Goal: Information Seeking & Learning: Check status

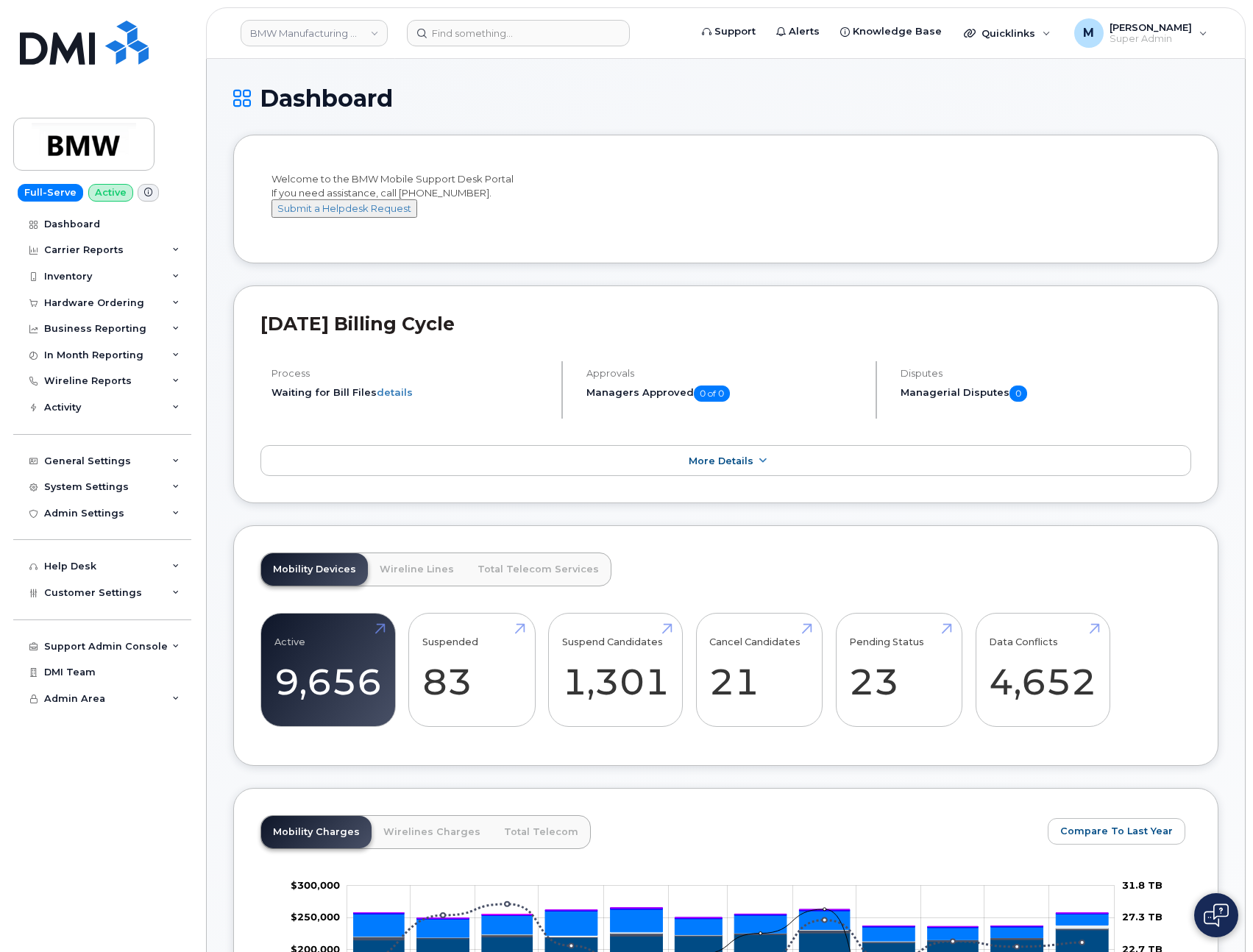
scroll to position [567, 0]
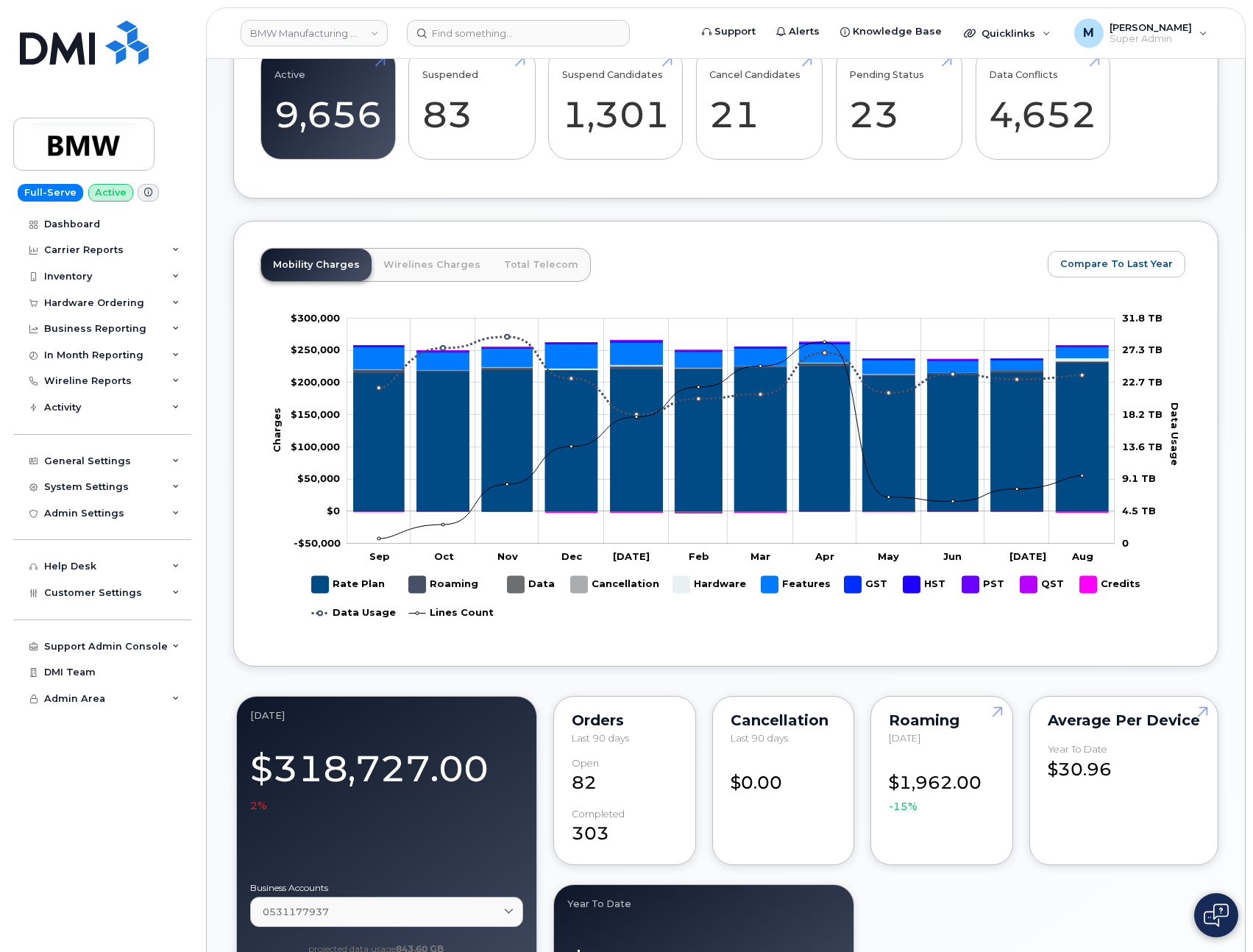
click at [401, 281] on link "Wirelines Charges" at bounding box center [432, 265] width 120 height 32
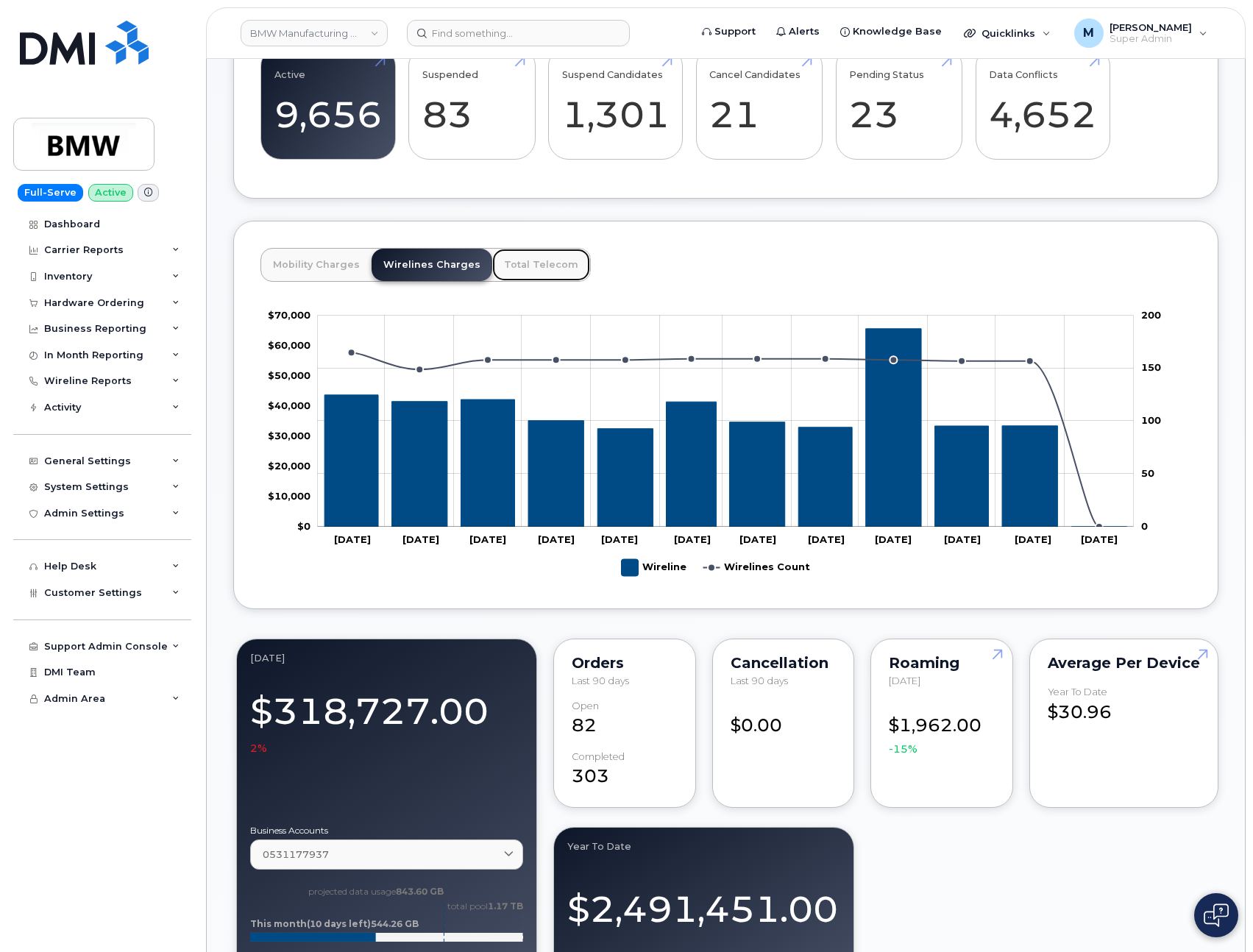
click at [541, 274] on link "Total Telecom" at bounding box center [541, 265] width 98 height 32
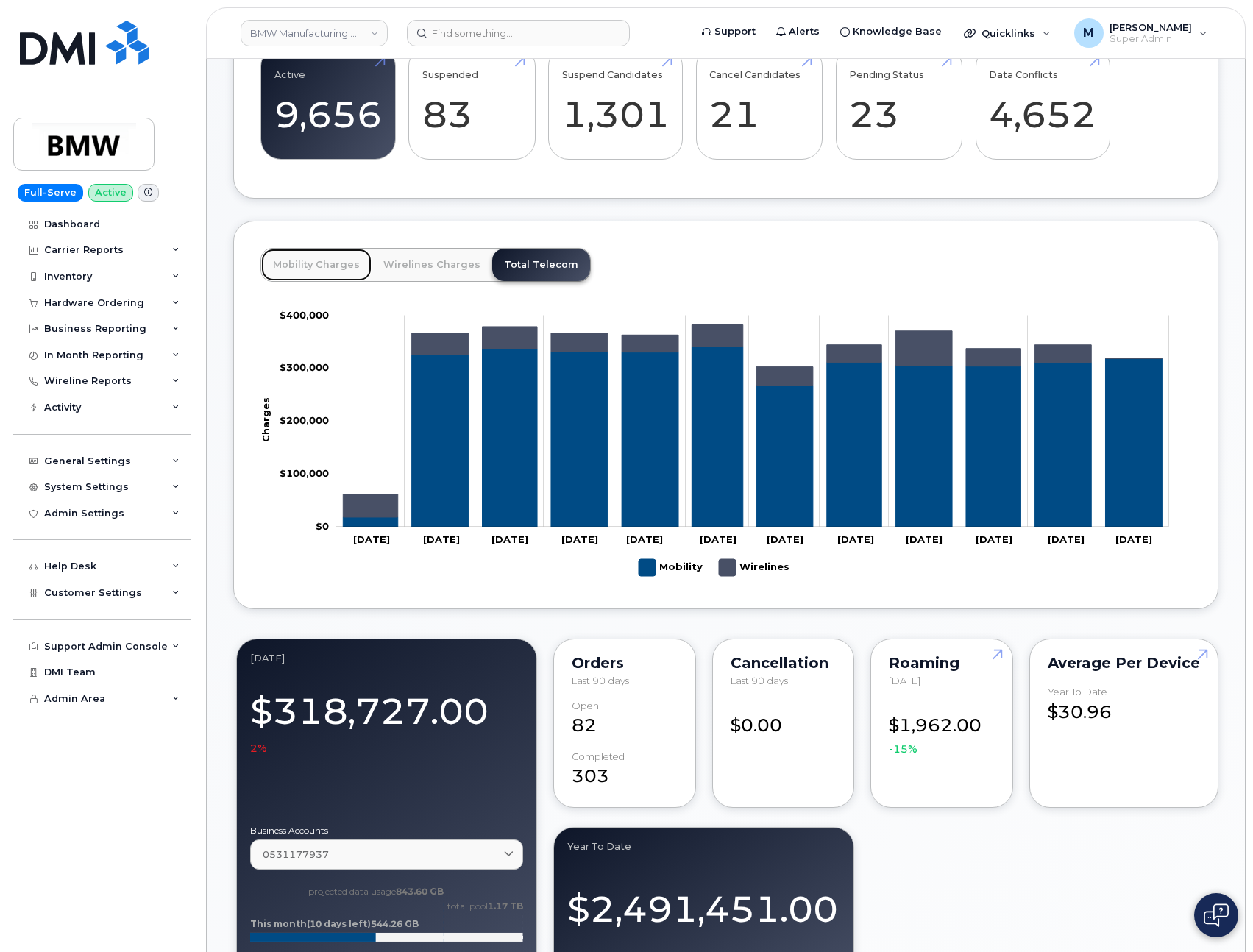
click at [304, 281] on link "Mobility Charges" at bounding box center [317, 265] width 110 height 32
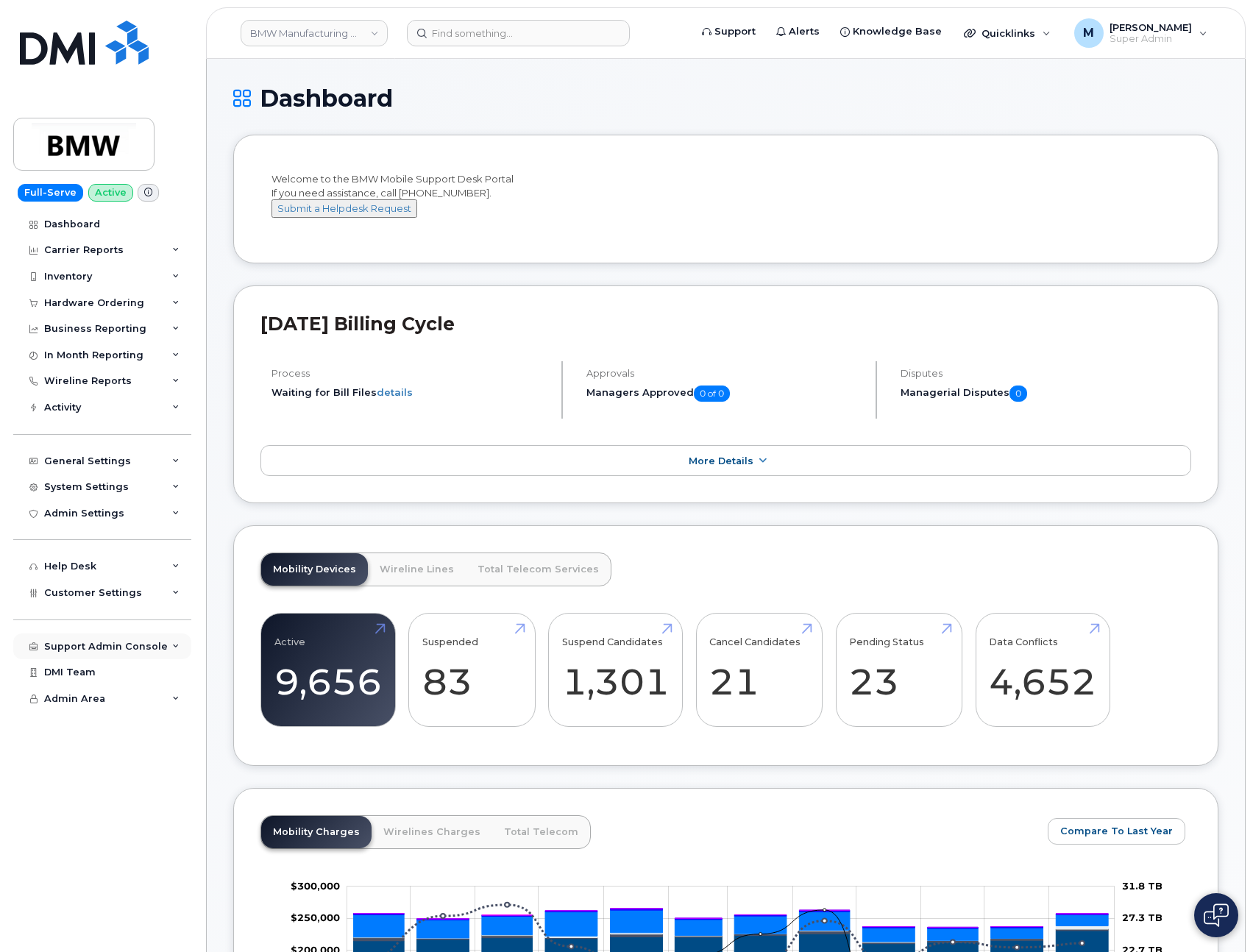
scroll to position [482, 0]
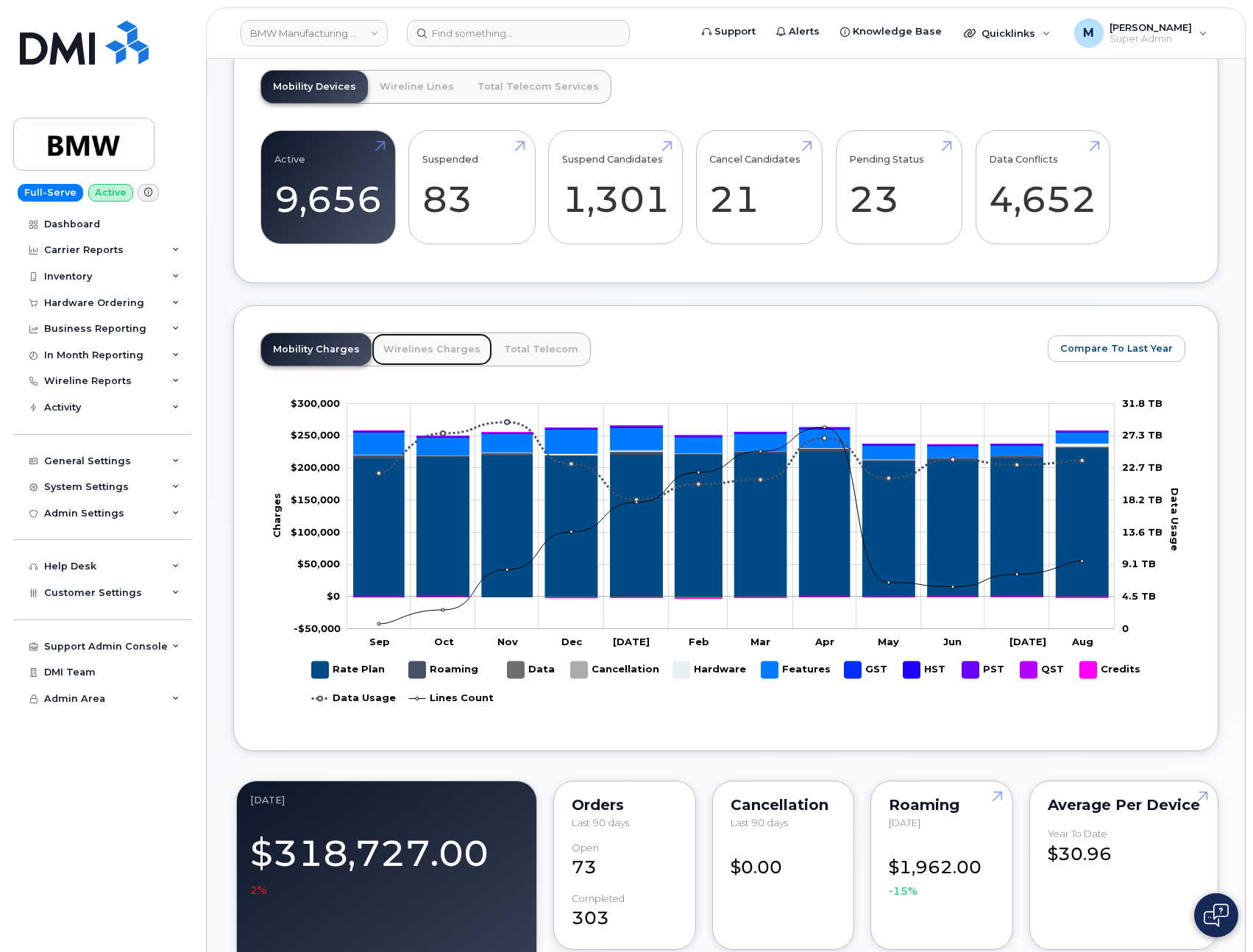
click at [420, 366] on link "Wirelines Charges" at bounding box center [432, 349] width 120 height 32
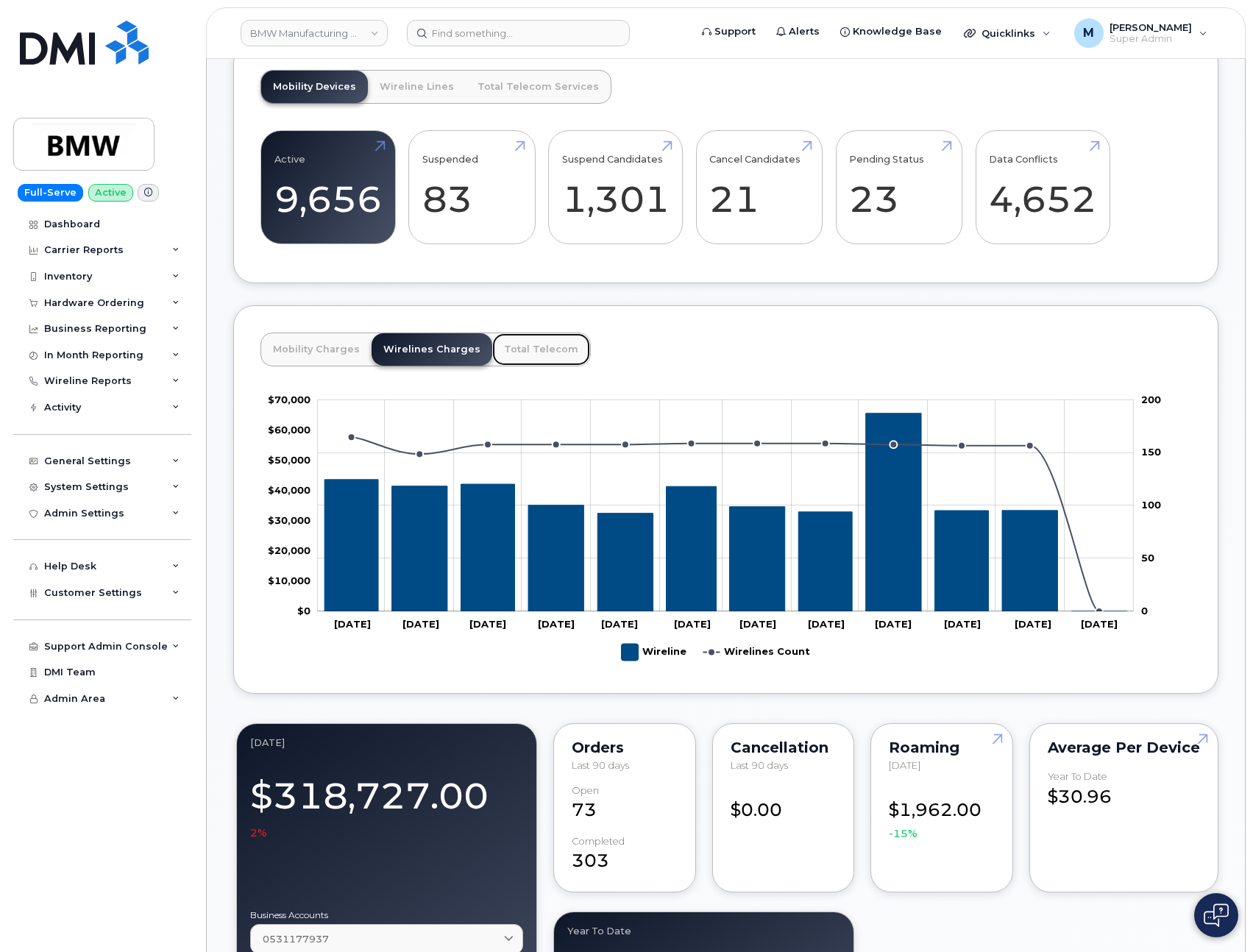
click at [517, 364] on link "Total Telecom" at bounding box center [541, 349] width 98 height 32
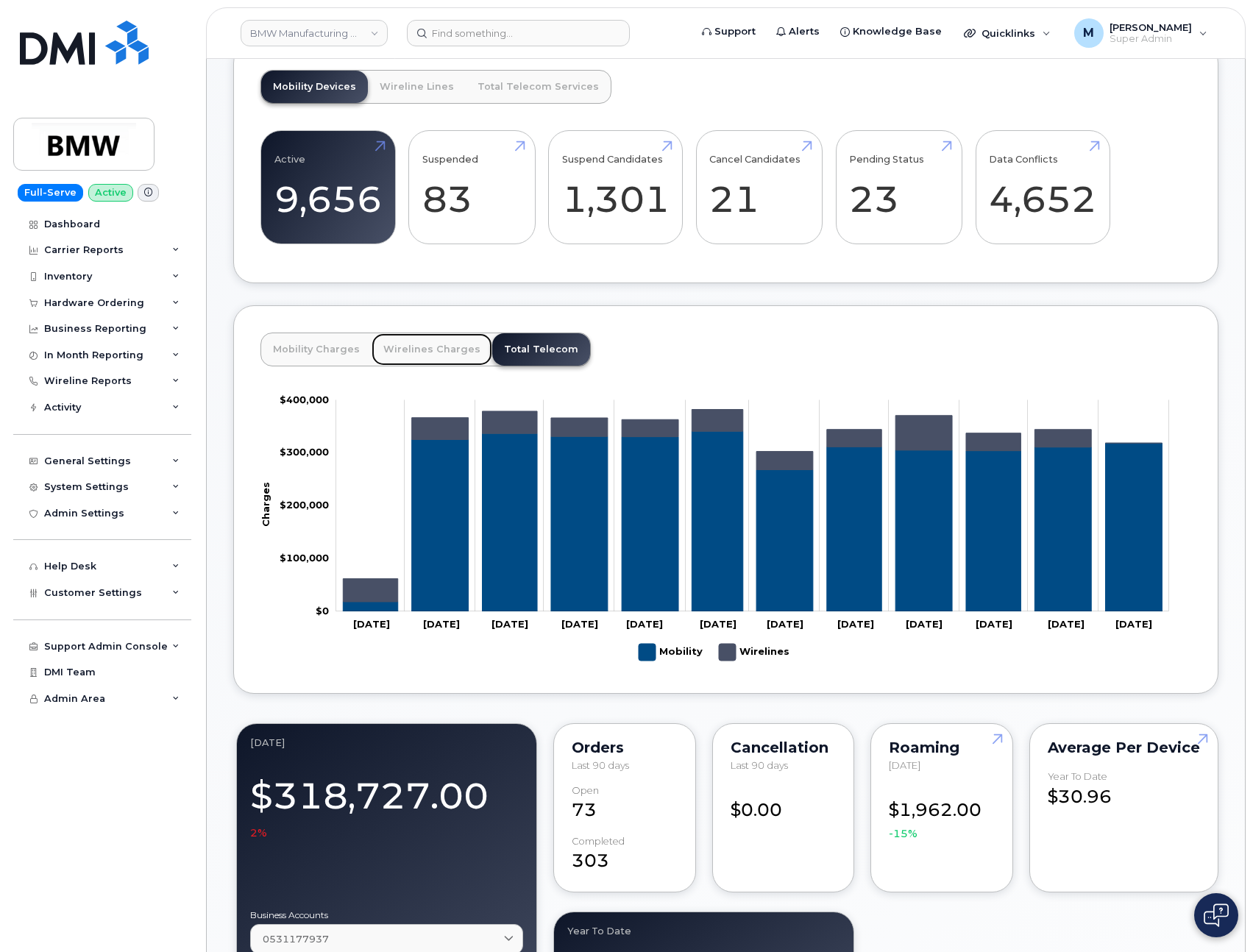
click at [445, 363] on link "Wirelines Charges" at bounding box center [432, 349] width 120 height 32
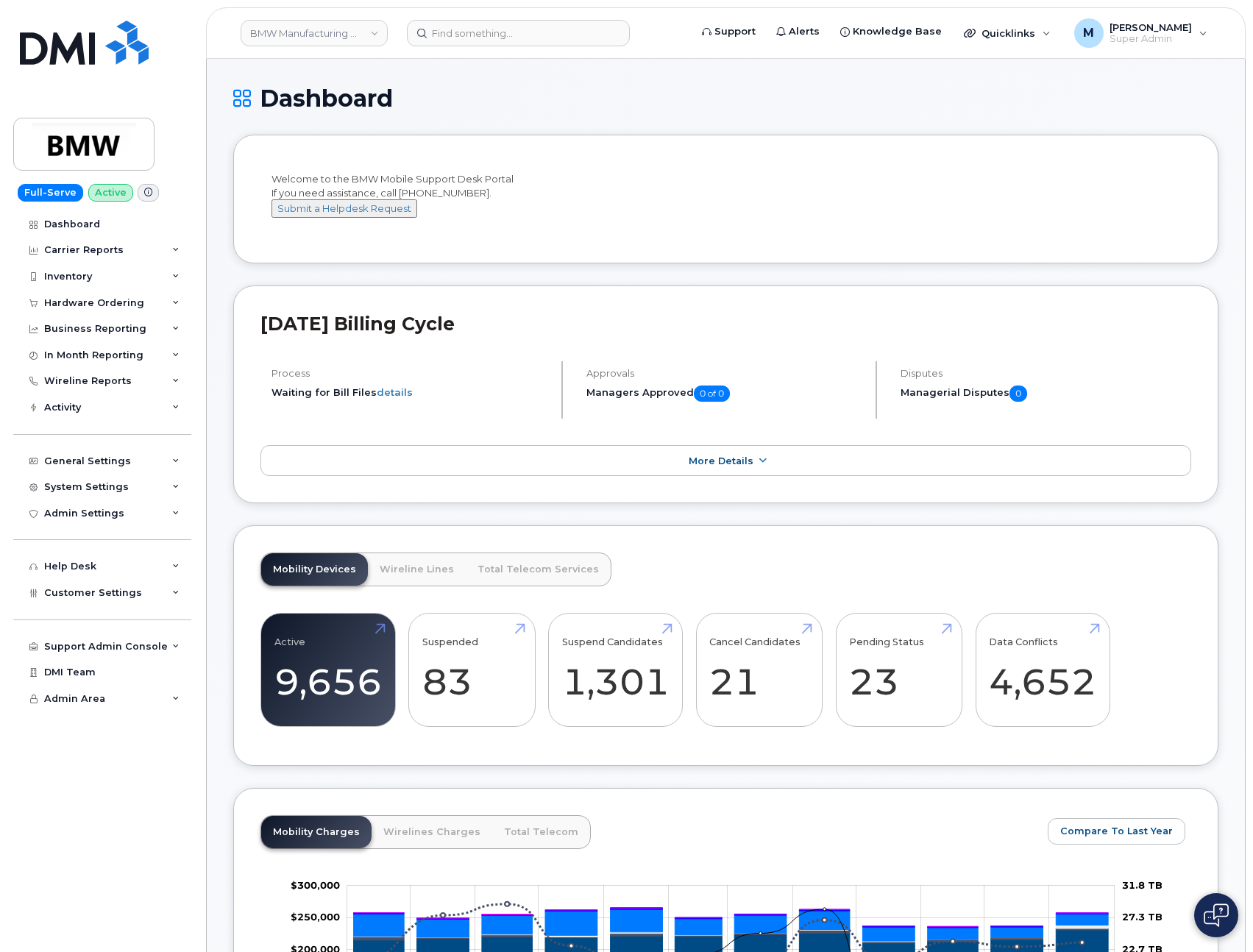
scroll to position [291, 0]
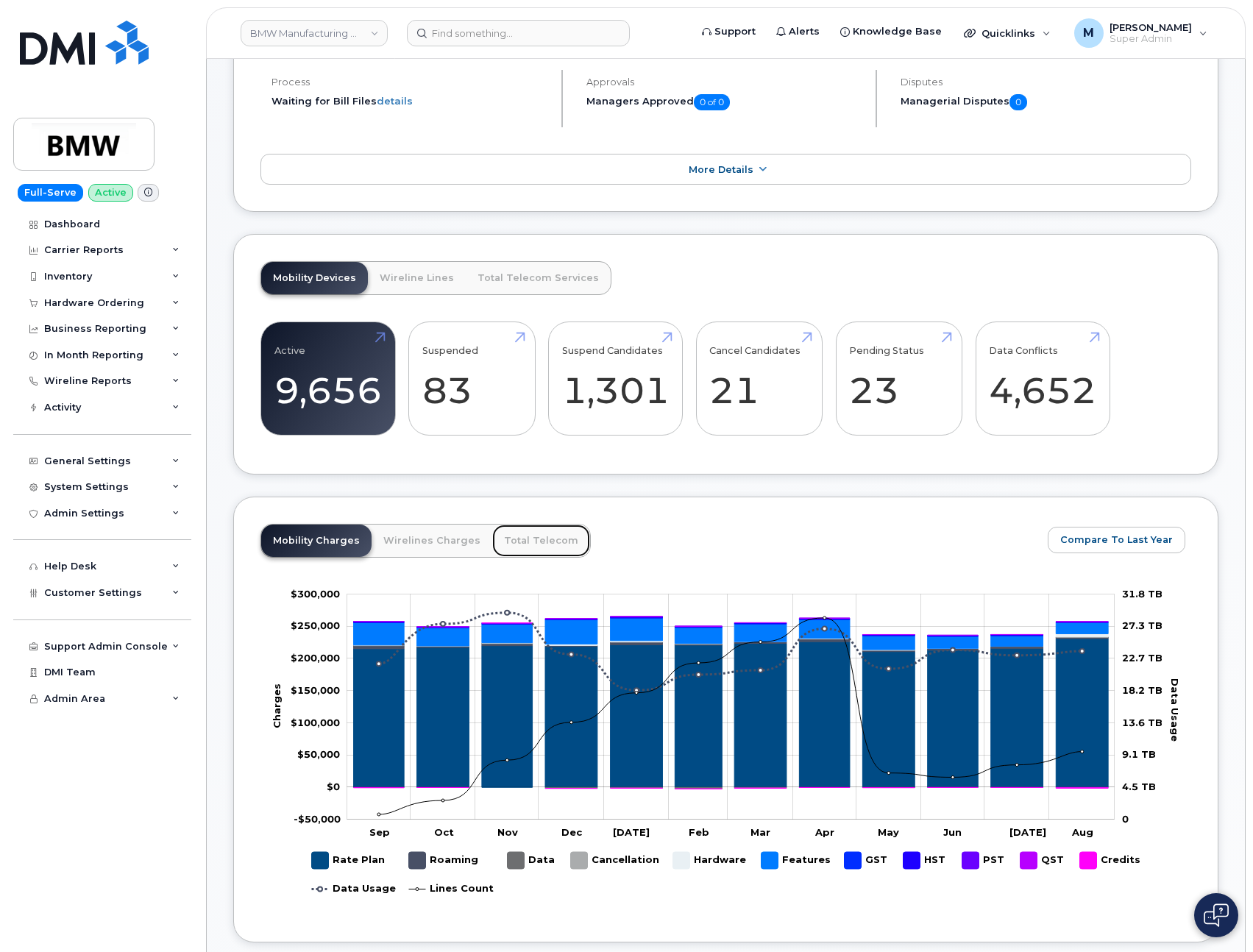
click at [543, 556] on link "Total Telecom" at bounding box center [541, 540] width 98 height 32
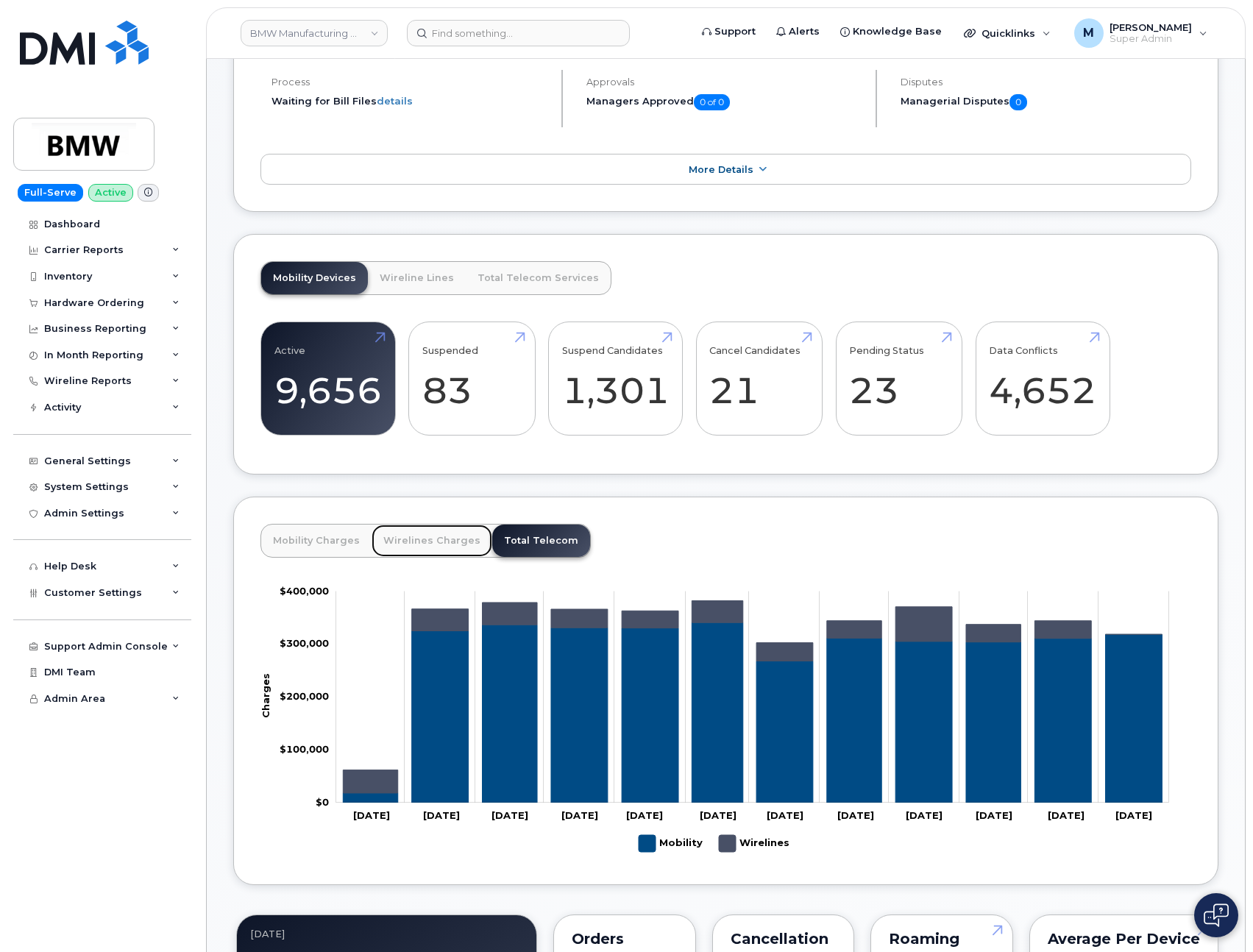
click at [443, 555] on link "Wirelines Charges" at bounding box center [432, 540] width 120 height 32
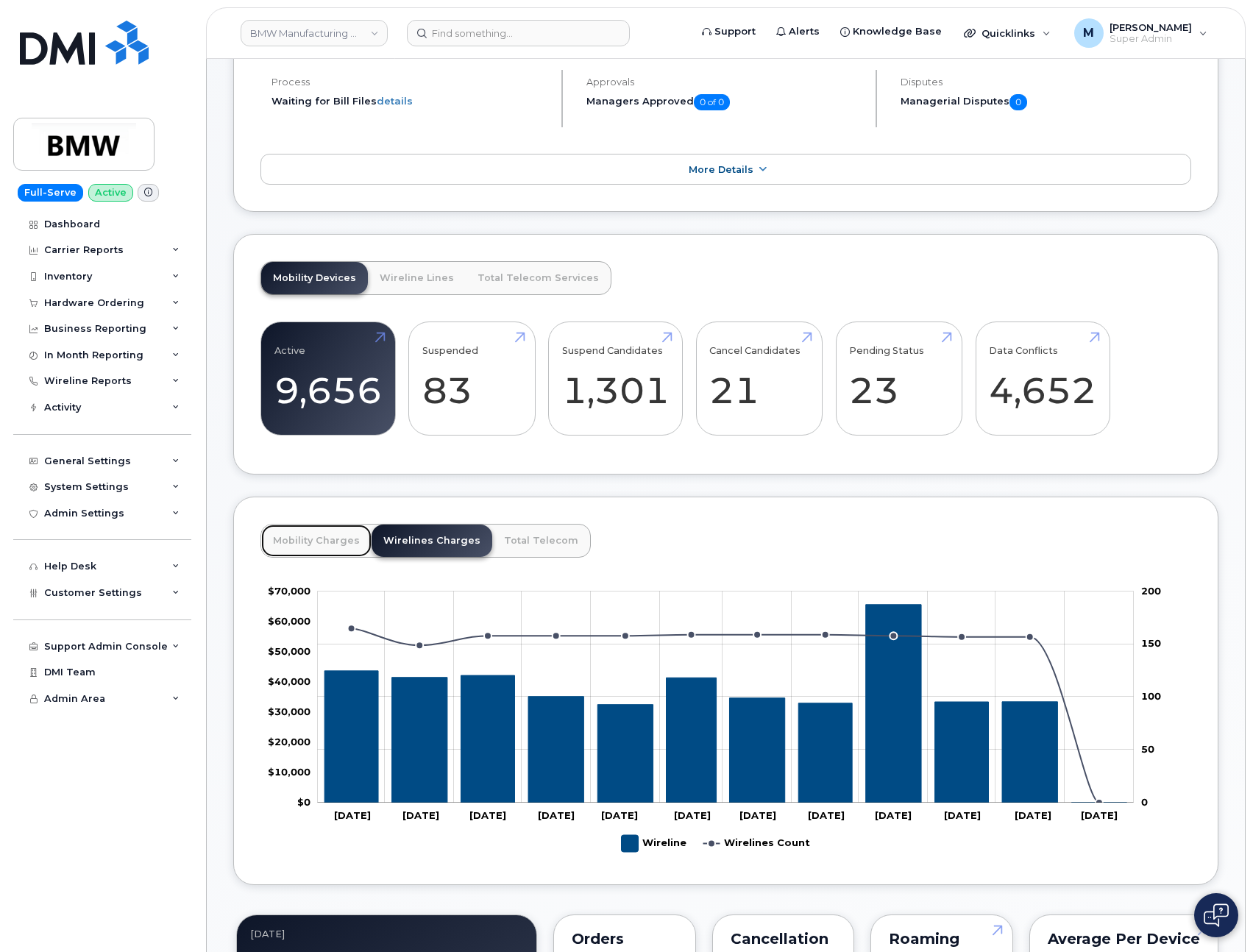
click at [290, 557] on link "Mobility Charges" at bounding box center [317, 540] width 110 height 32
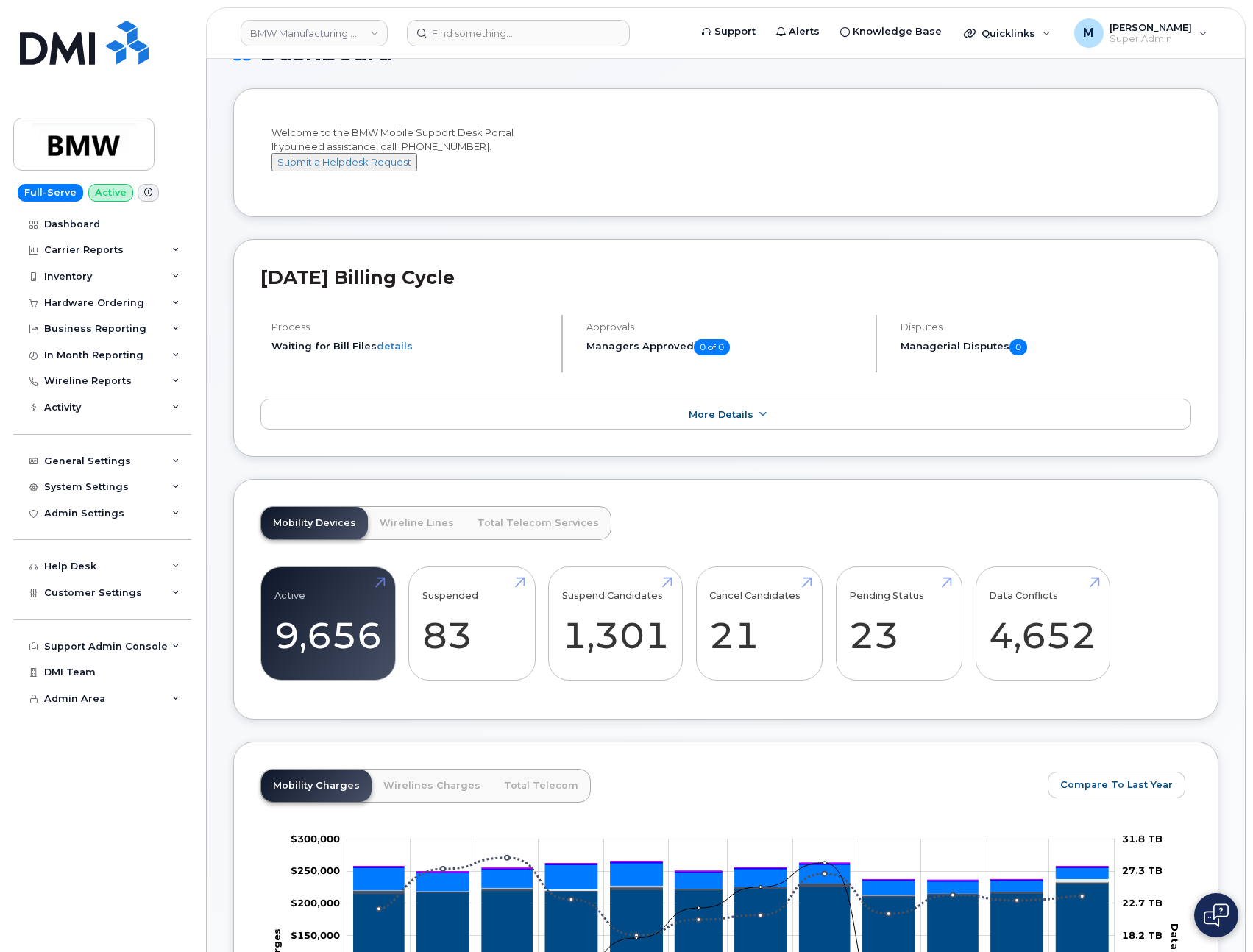
scroll to position [0, 0]
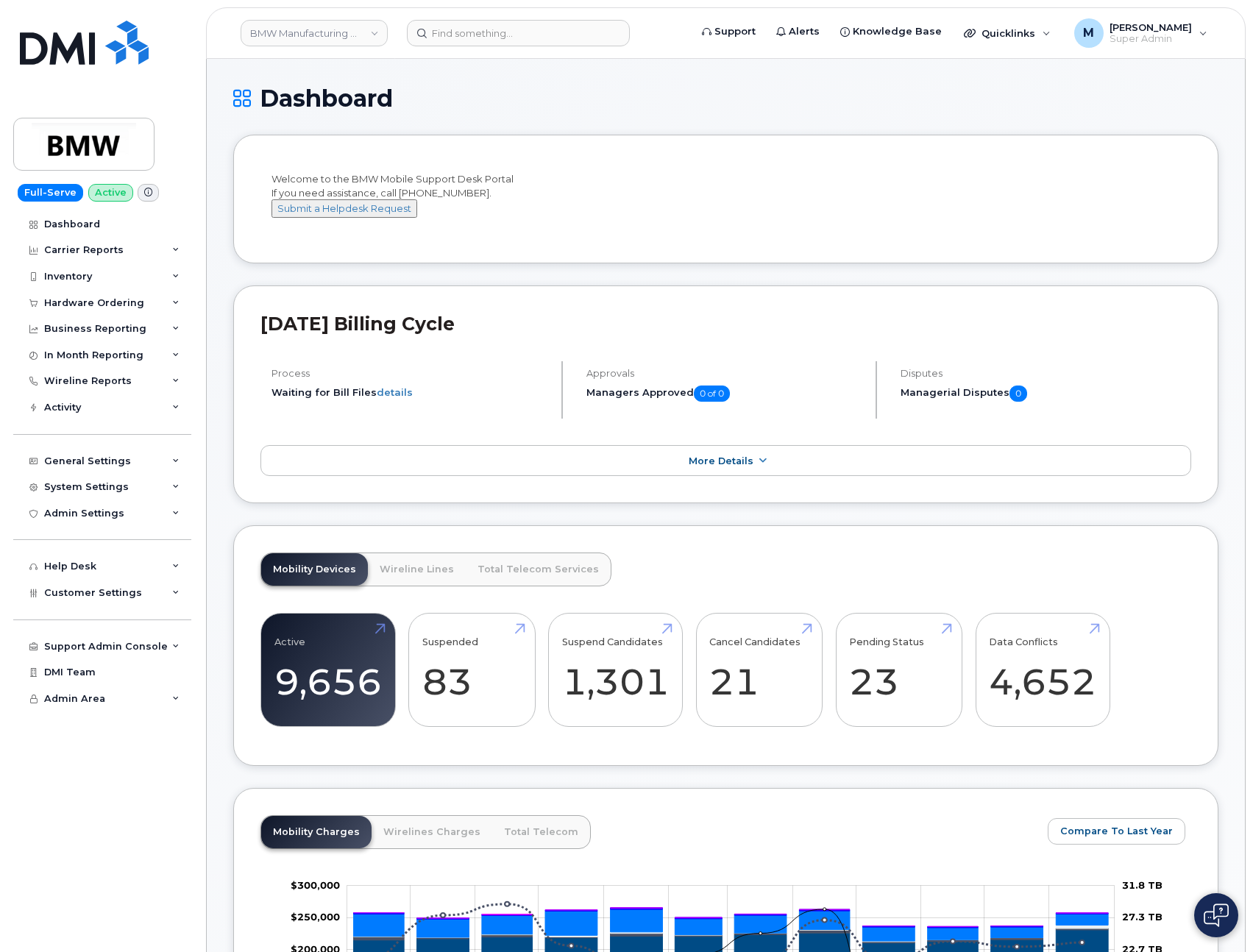
click at [631, 99] on h1 "Dashboard" at bounding box center [725, 98] width 985 height 26
